Goal: Navigation & Orientation: Find specific page/section

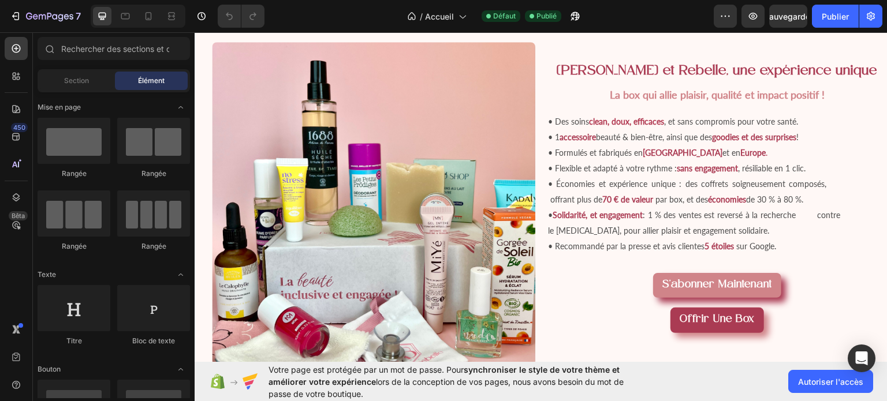
scroll to position [964, 0]
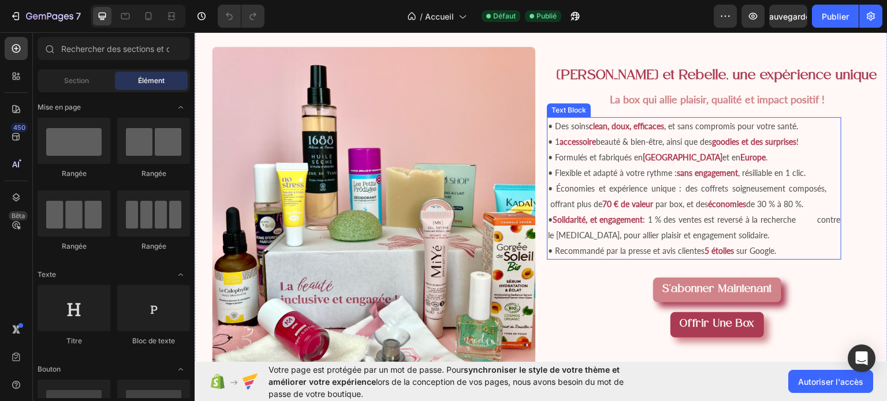
click at [551, 167] on span "• Flexible et adapté à votre rythme :" at bounding box center [612, 172] width 129 height 10
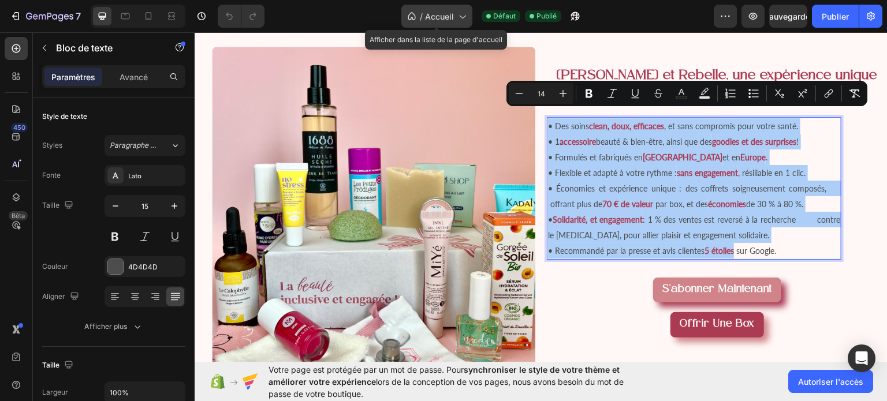
click at [424, 10] on div "/ Accueil" at bounding box center [436, 16] width 71 height 23
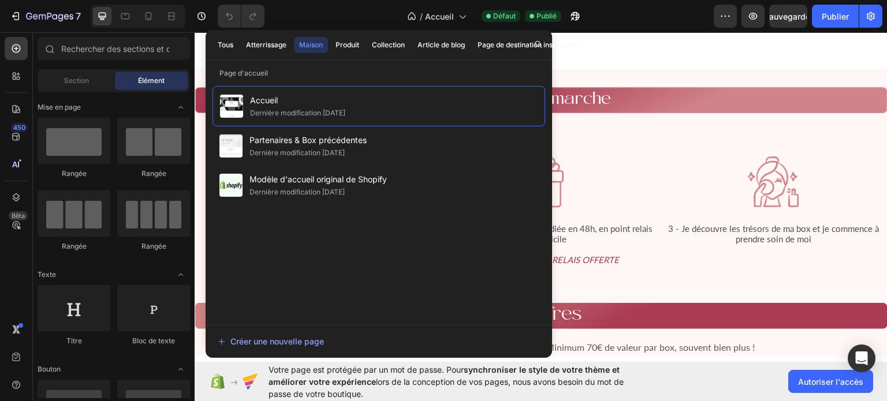
scroll to position [1422, 0]
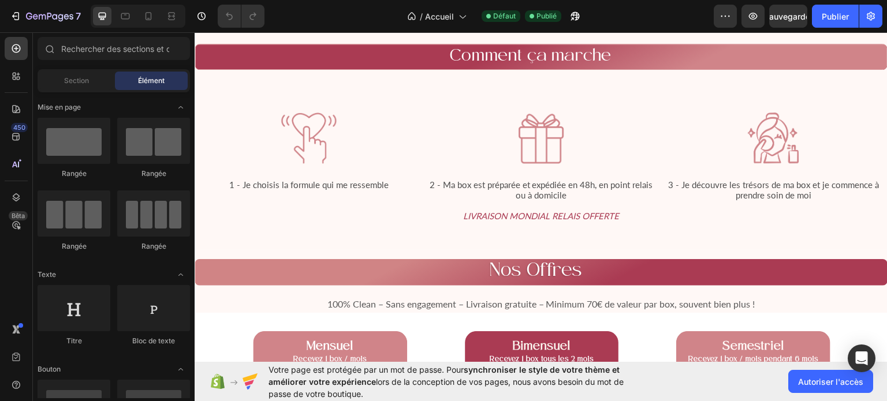
click at [323, 20] on div "/ Accueil Défaut Publié" at bounding box center [494, 16] width 440 height 23
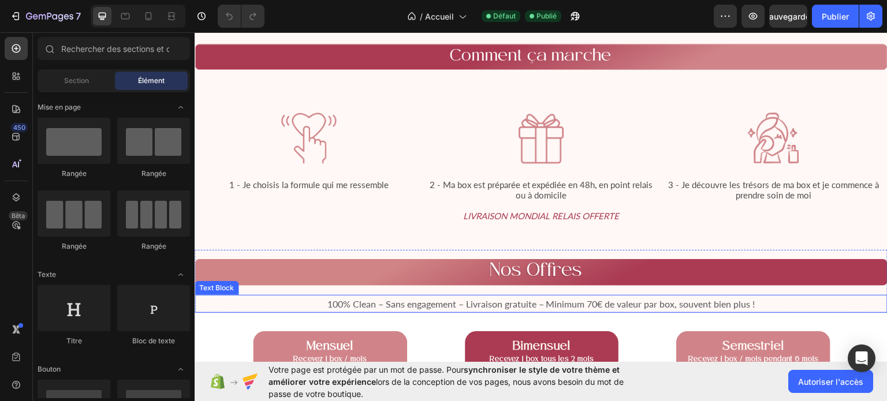
click at [627, 309] on span "100% Clean – Sans engagement – Livraison gratuite – Minimum 70€ de valeur par b…" at bounding box center [541, 303] width 428 height 11
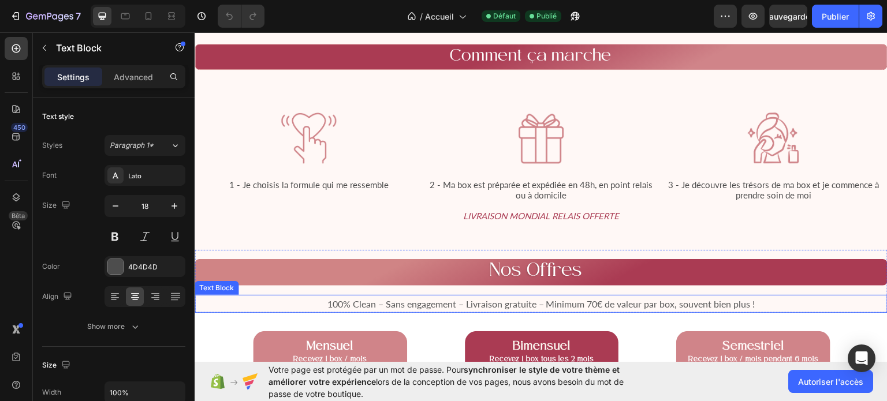
click at [627, 309] on span "100% Clean – Sans engagement – Livraison gratuite – Minimum 70€ de valeur par b…" at bounding box center [541, 303] width 428 height 11
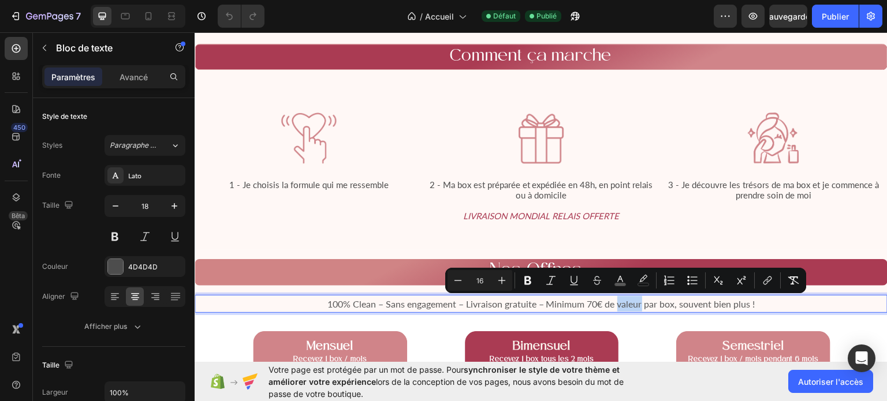
click at [540, 300] on span "100% Clean – Sans engagement – Livraison gratuite – Minimum 70€ de valeur par b…" at bounding box center [541, 303] width 428 height 11
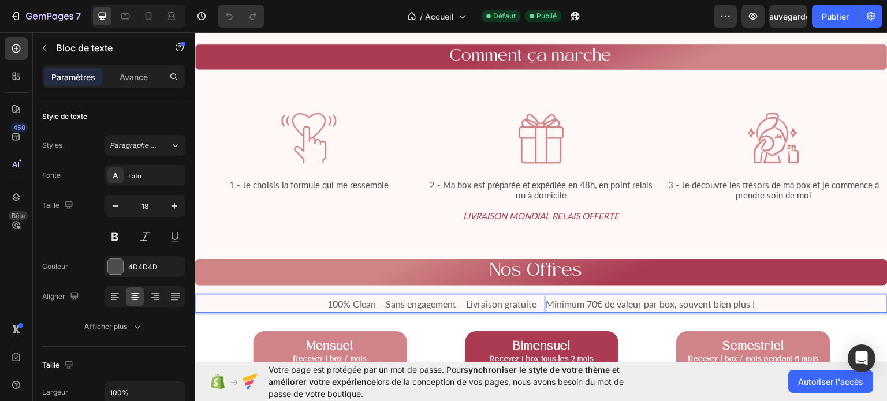
click at [540, 300] on span "100% Clean – Sans engagement – Livraison gratuite – Minimum 70€ de valeur par b…" at bounding box center [541, 303] width 428 height 11
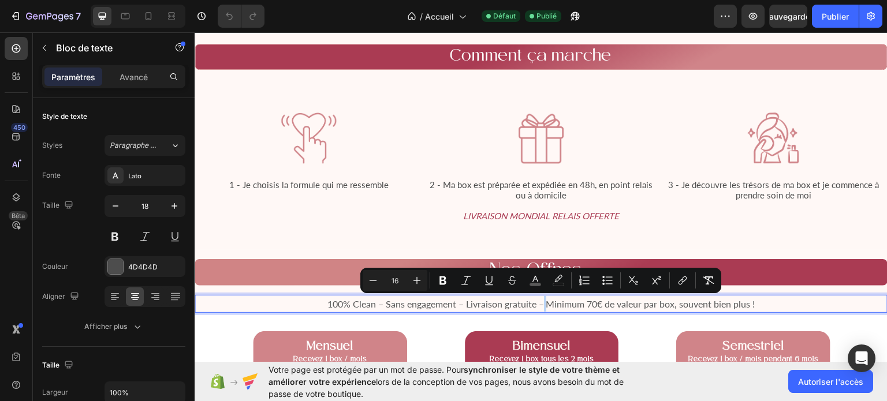
click at [540, 300] on span "100% Clean – Sans engagement – Livraison gratuite – Minimum 70€ de valeur par b…" at bounding box center [541, 303] width 428 height 11
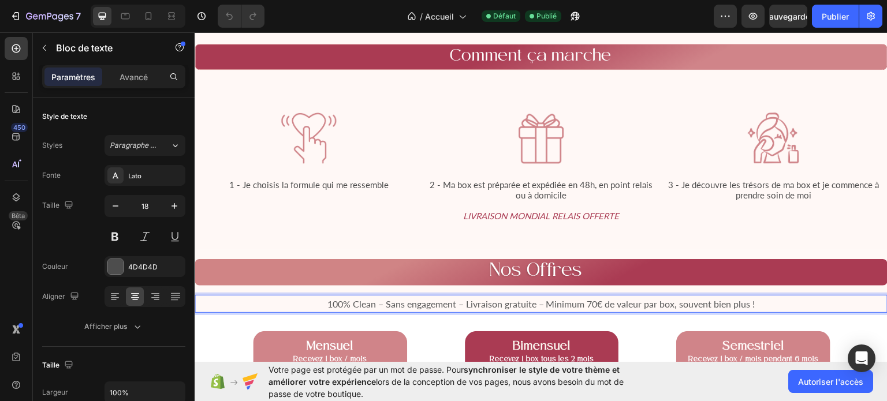
click at [540, 300] on span "100% Clean – Sans engagement – Livraison gratuite – Minimum 70€ de valeur par b…" at bounding box center [541, 303] width 428 height 11
click at [318, 303] on p "100% Clean – Sans engagement – Livraison gratuite – Minimum 70€ de valeur par b…" at bounding box center [541, 304] width 691 height 16
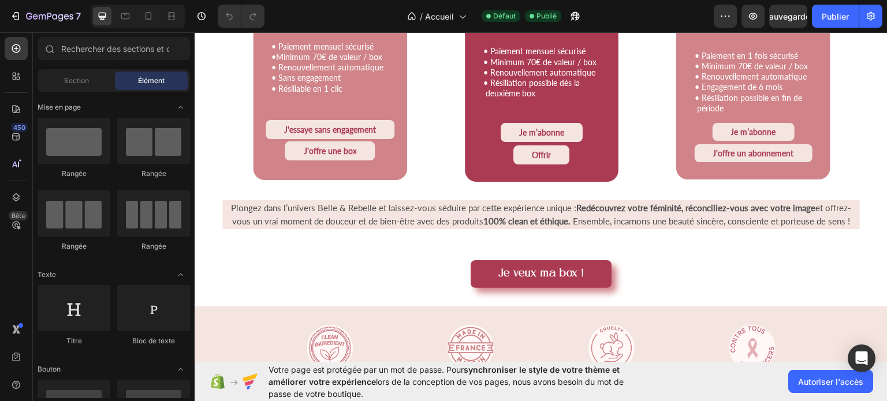
scroll to position [1890, 0]
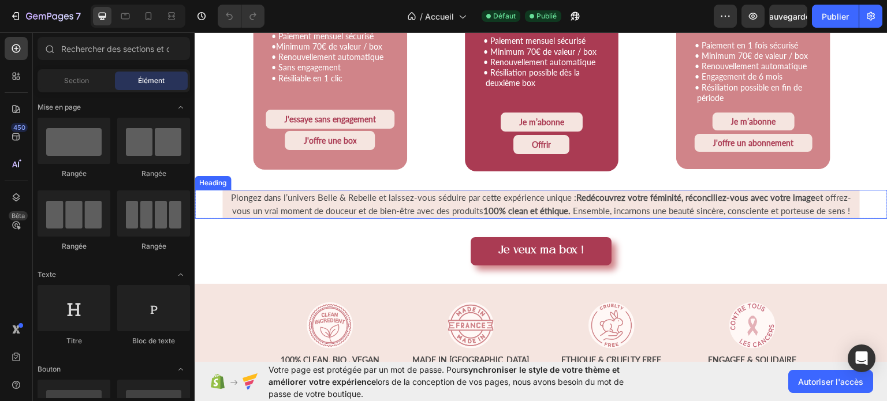
click at [752, 205] on span "Ensemble, incarnons une beauté sincère, consciente et porteuse de sens !" at bounding box center [711, 210] width 277 height 10
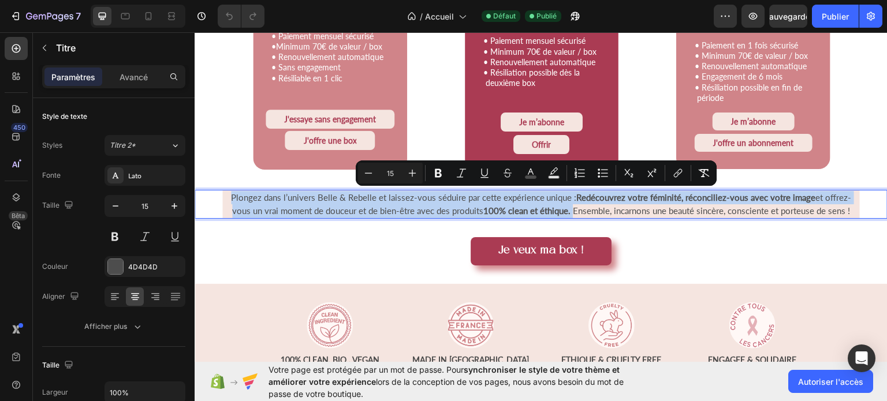
copy p "Plongez dans l’univers Belle & Rebelle et laissez-vous séduire par cette expéri…"
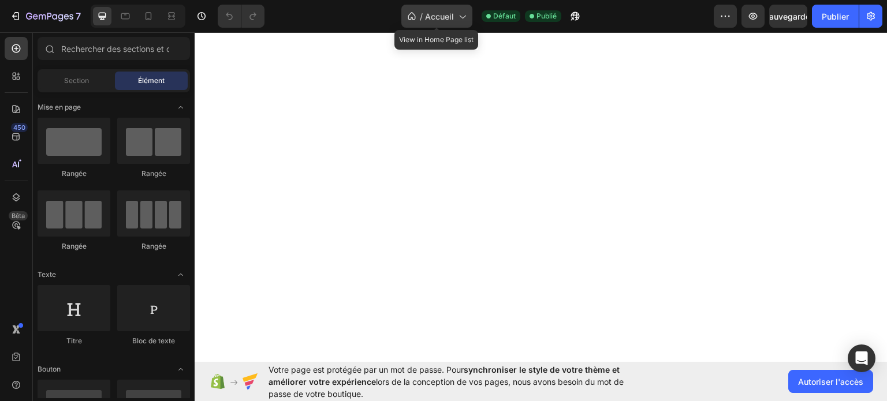
scroll to position [0, 0]
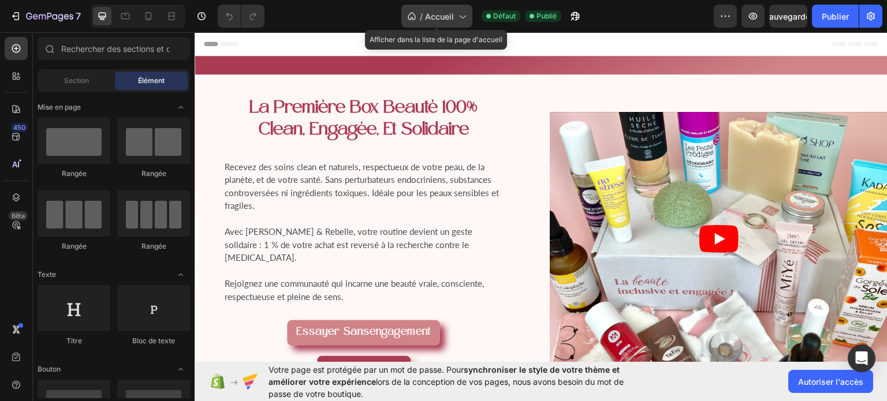
click at [455, 24] on div "/ Accueil" at bounding box center [436, 16] width 71 height 23
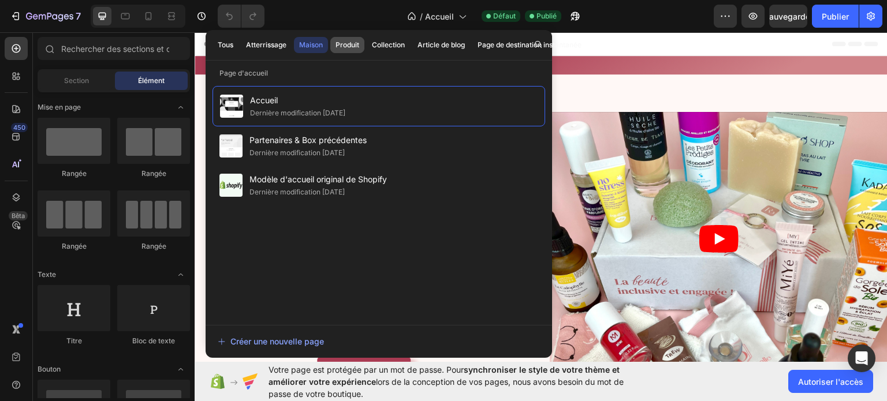
click at [353, 40] on font "Produit" at bounding box center [347, 45] width 24 height 10
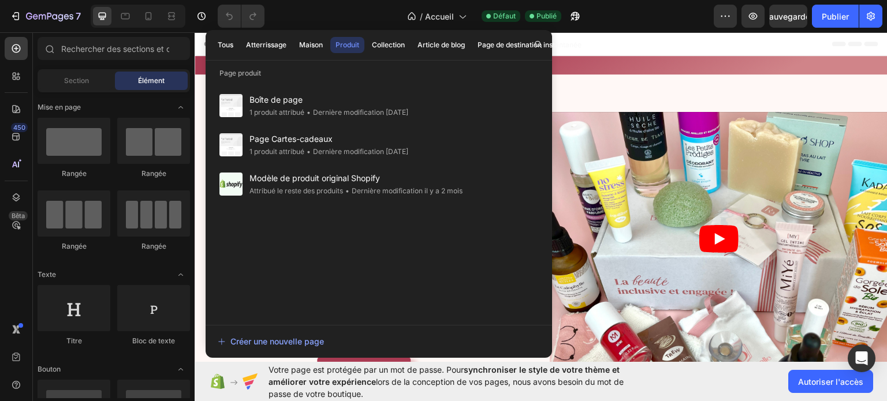
click at [346, 44] on font "Produit" at bounding box center [347, 44] width 24 height 9
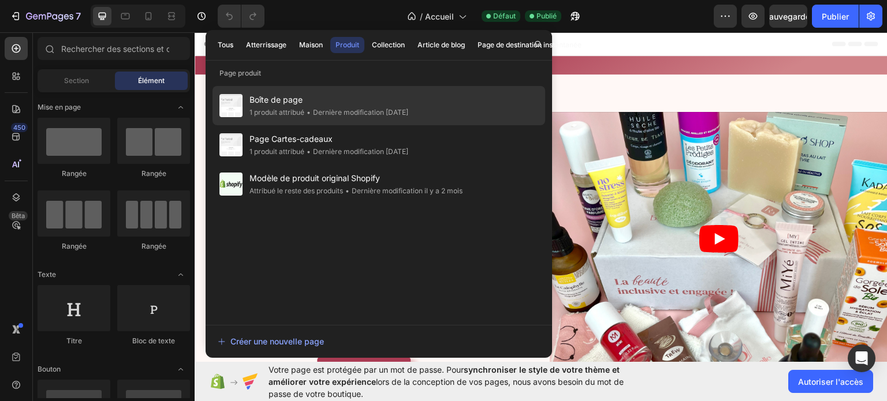
click at [317, 113] on font "Dernière modification il y a 24 jours" at bounding box center [360, 112] width 95 height 9
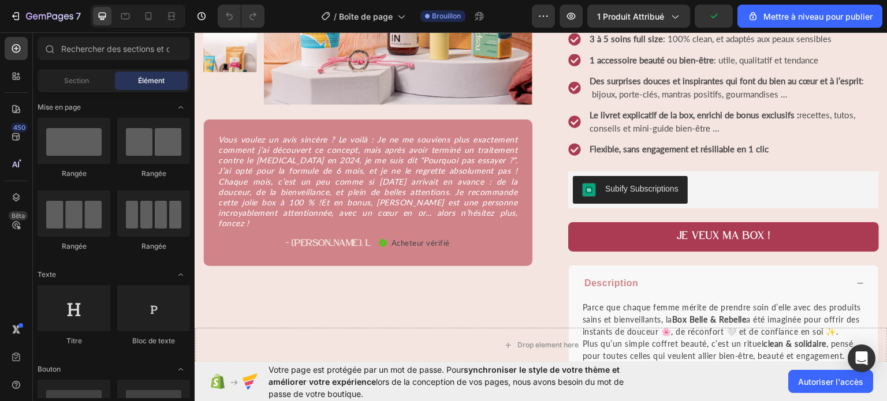
scroll to position [228, 0]
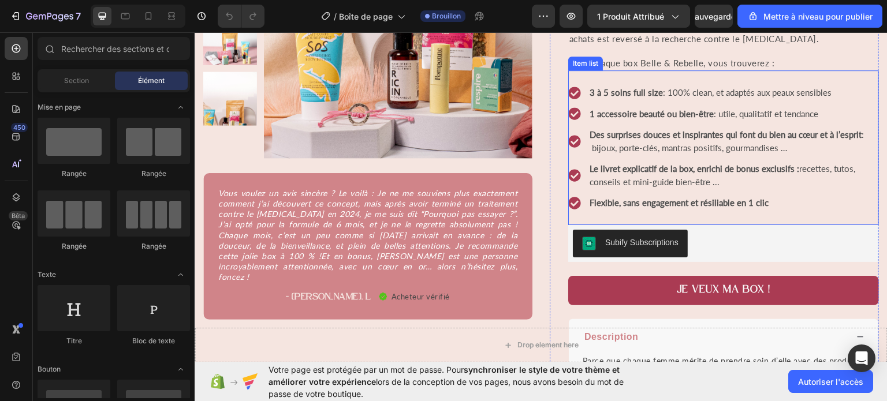
click at [622, 166] on strong "Le livret explicatif de la box, enrichi de bonus exclusifs :" at bounding box center [695, 168] width 210 height 10
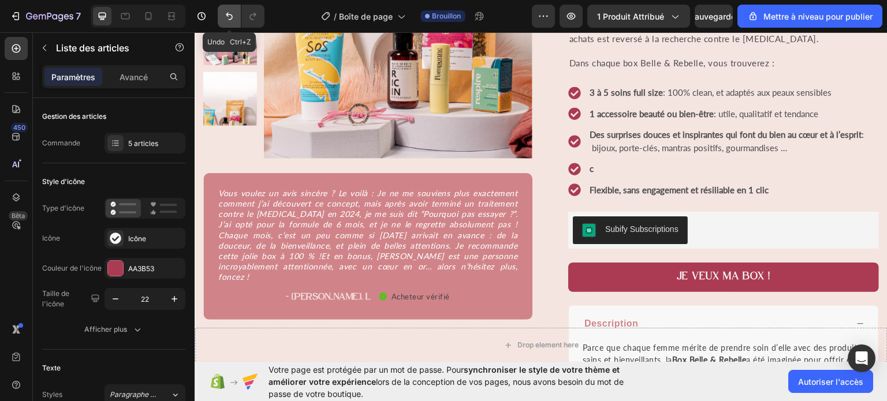
click at [233, 15] on icon "Annuler/Rétablir" at bounding box center [229, 16] width 12 height 12
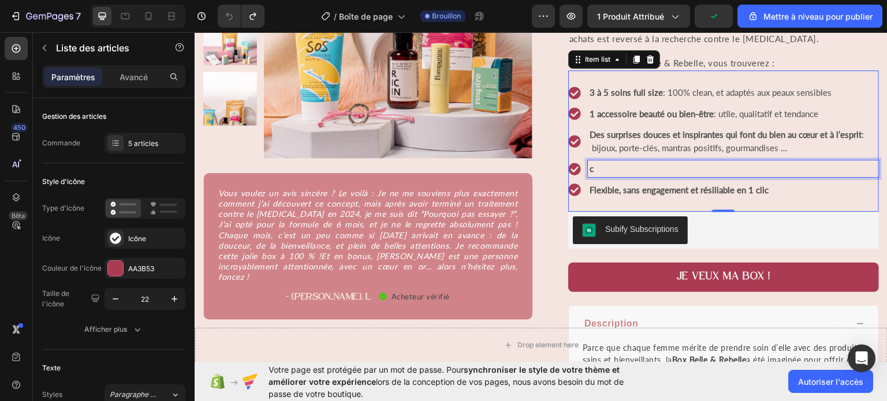
click at [609, 175] on p "c" at bounding box center [734, 168] width 288 height 13
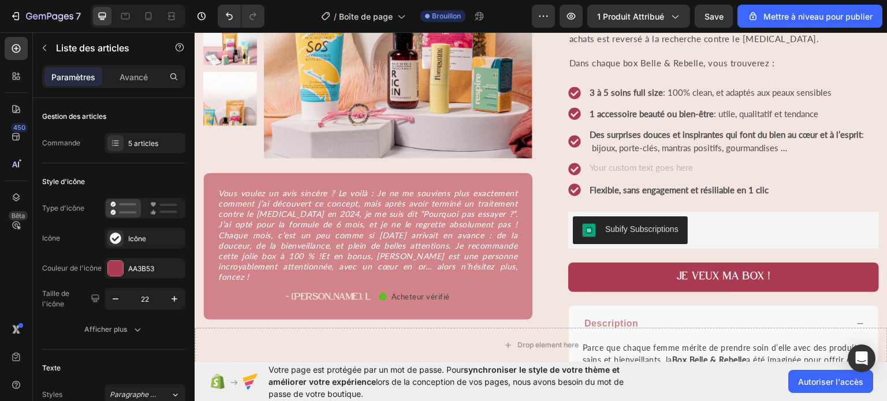
scroll to position [223, 0]
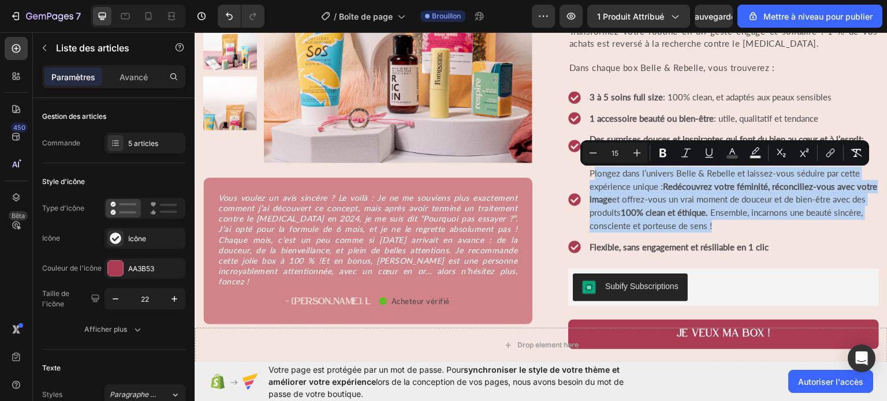
drag, startPoint x: 747, startPoint y: 226, endPoint x: 588, endPoint y: 174, distance: 167.1
click at [590, 174] on p "Plongez dans l’univers Belle & Rebelle et laissez-vous séduire par cette expéri…" at bounding box center [734, 199] width 288 height 66
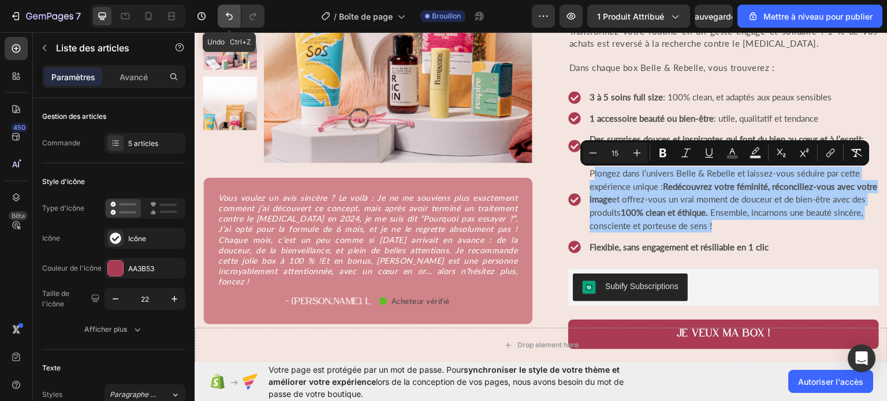
click at [230, 16] on icon "Annuler/Rétablir" at bounding box center [229, 16] width 12 height 12
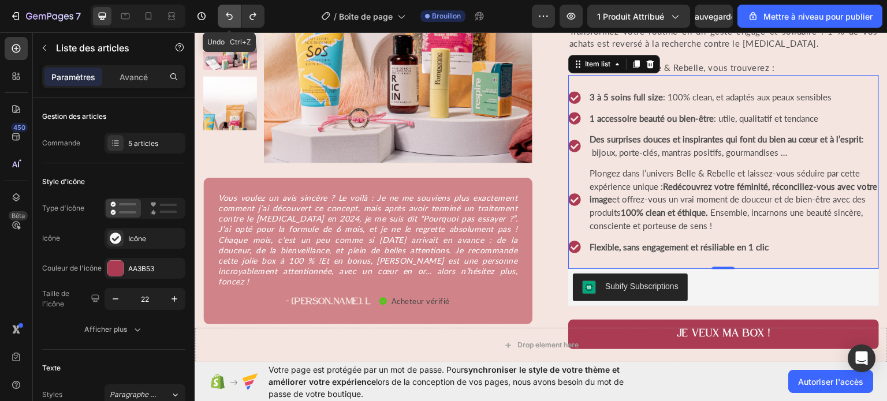
click at [230, 16] on icon "Annuler/Rétablir" at bounding box center [229, 16] width 12 height 12
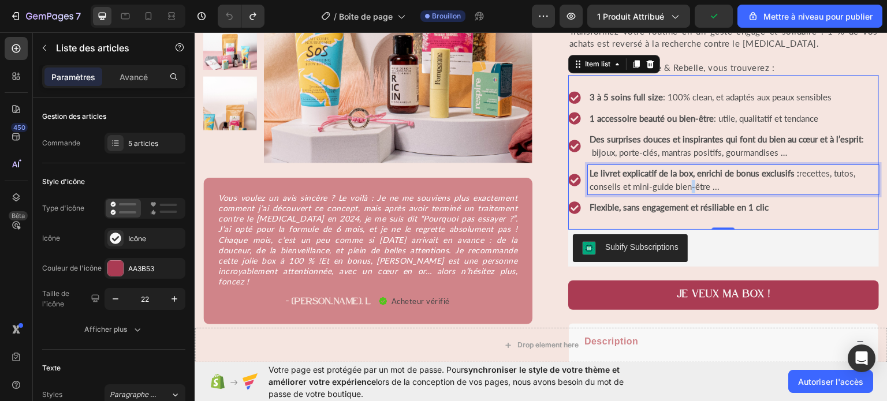
click at [684, 184] on span "Le livret explicatif de la box, enrichi de bonus exclusifs : recettes, tutos, c…" at bounding box center [723, 179] width 266 height 24
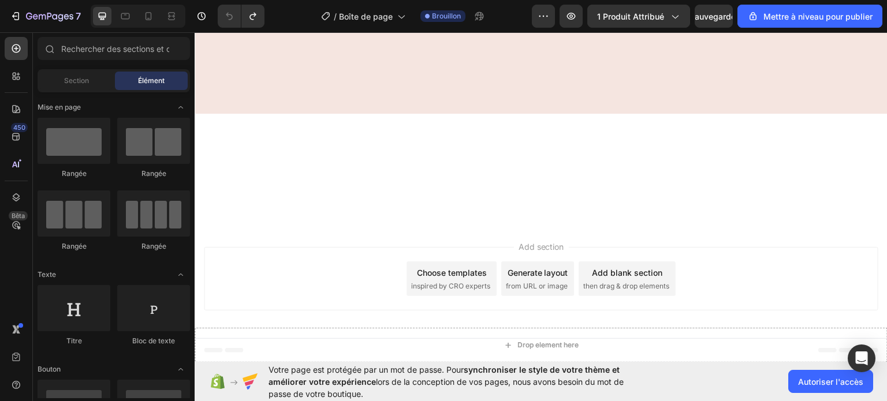
scroll to position [0, 0]
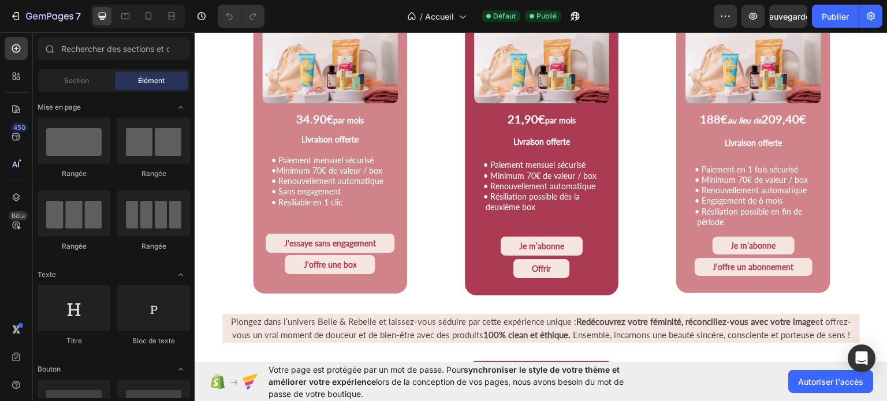
scroll to position [1739, 0]
